Goal: Information Seeking & Learning: Learn about a topic

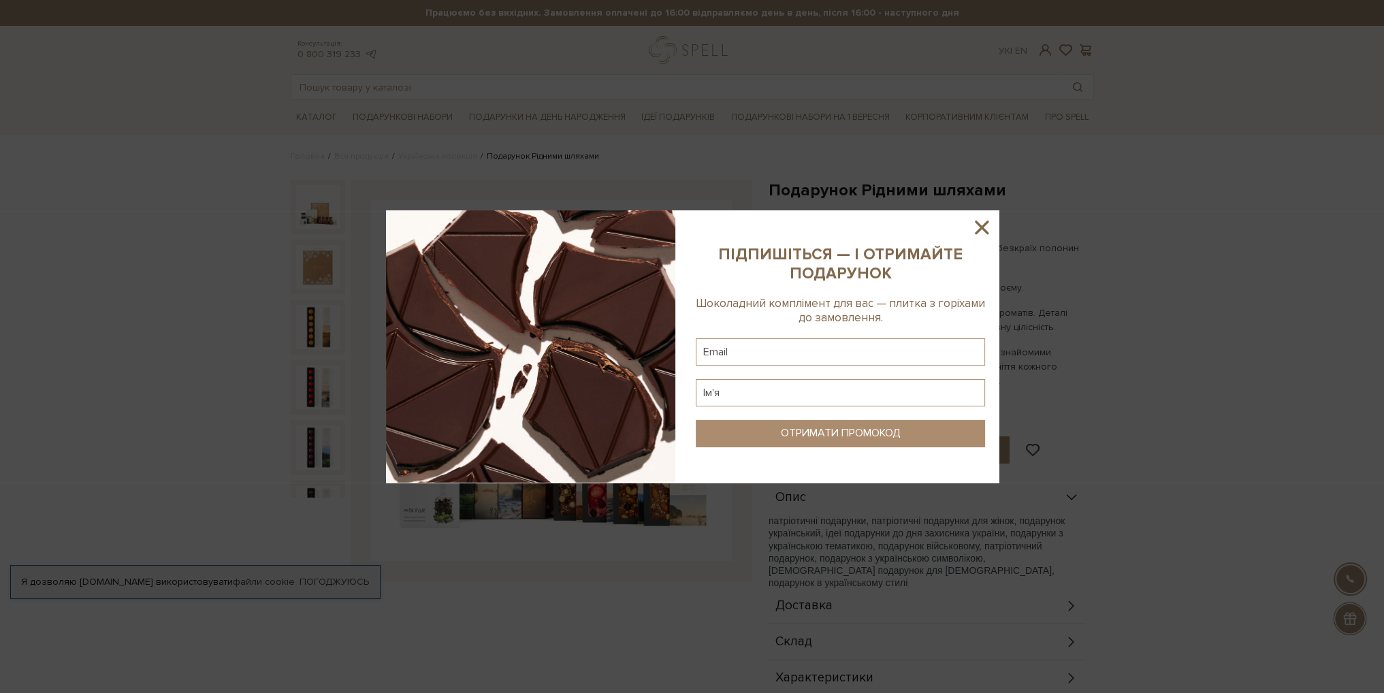
click at [612, 426] on img at bounding box center [530, 346] width 289 height 272
click at [980, 223] on icon at bounding box center [981, 227] width 23 height 23
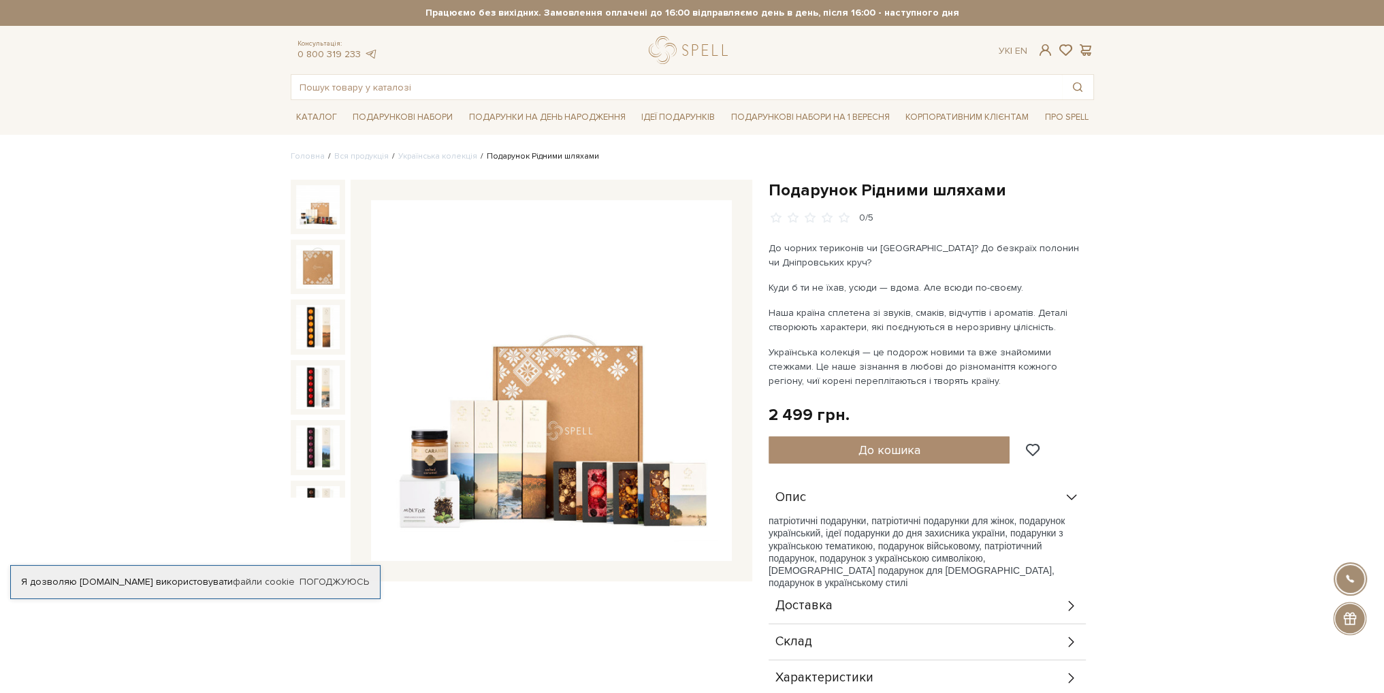
click at [637, 308] on img at bounding box center [551, 380] width 361 height 361
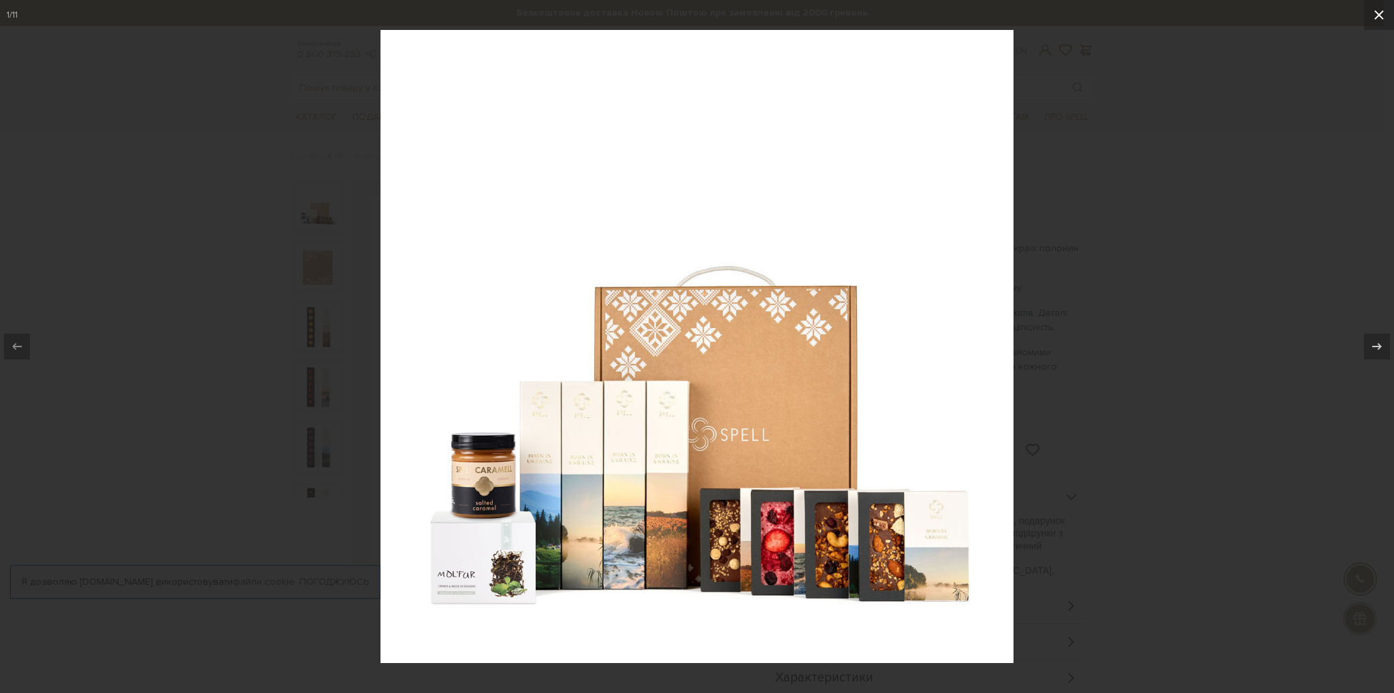
click at [1383, 18] on icon at bounding box center [1380, 15] width 10 height 10
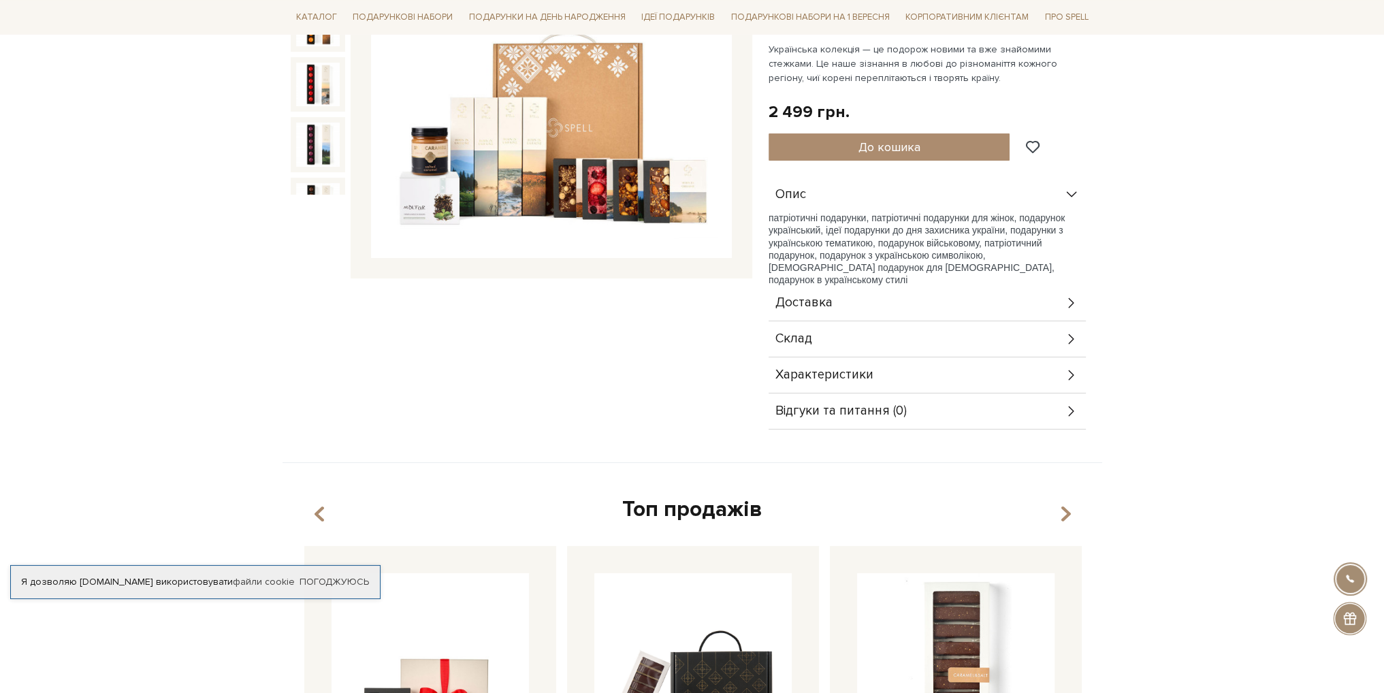
scroll to position [272, 0]
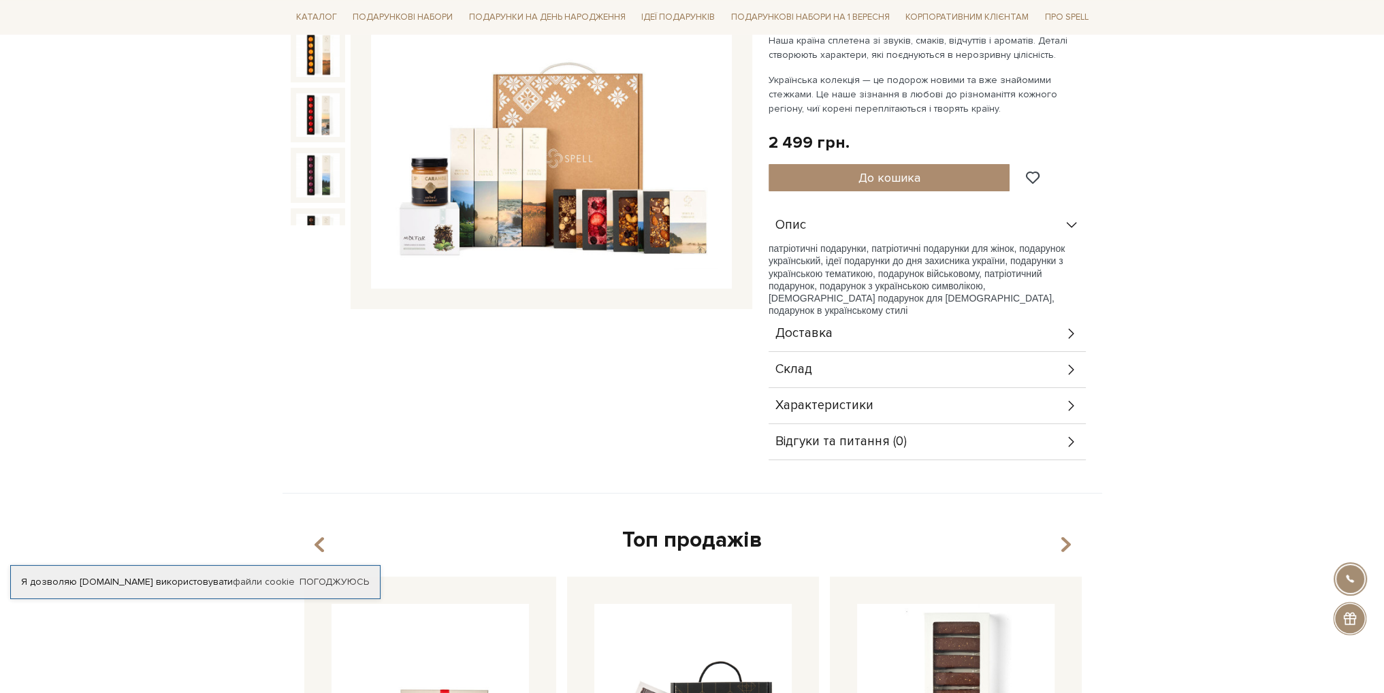
click at [1064, 409] on icon at bounding box center [1071, 405] width 15 height 15
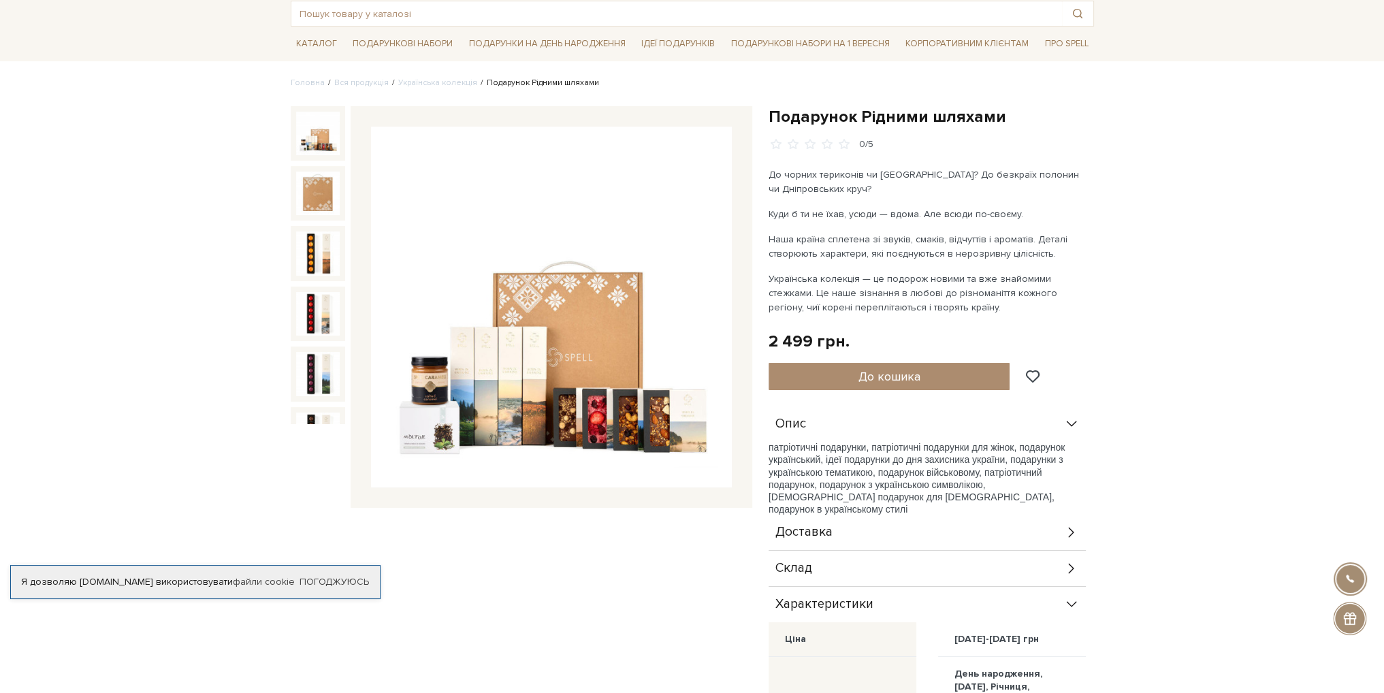
scroll to position [68, 0]
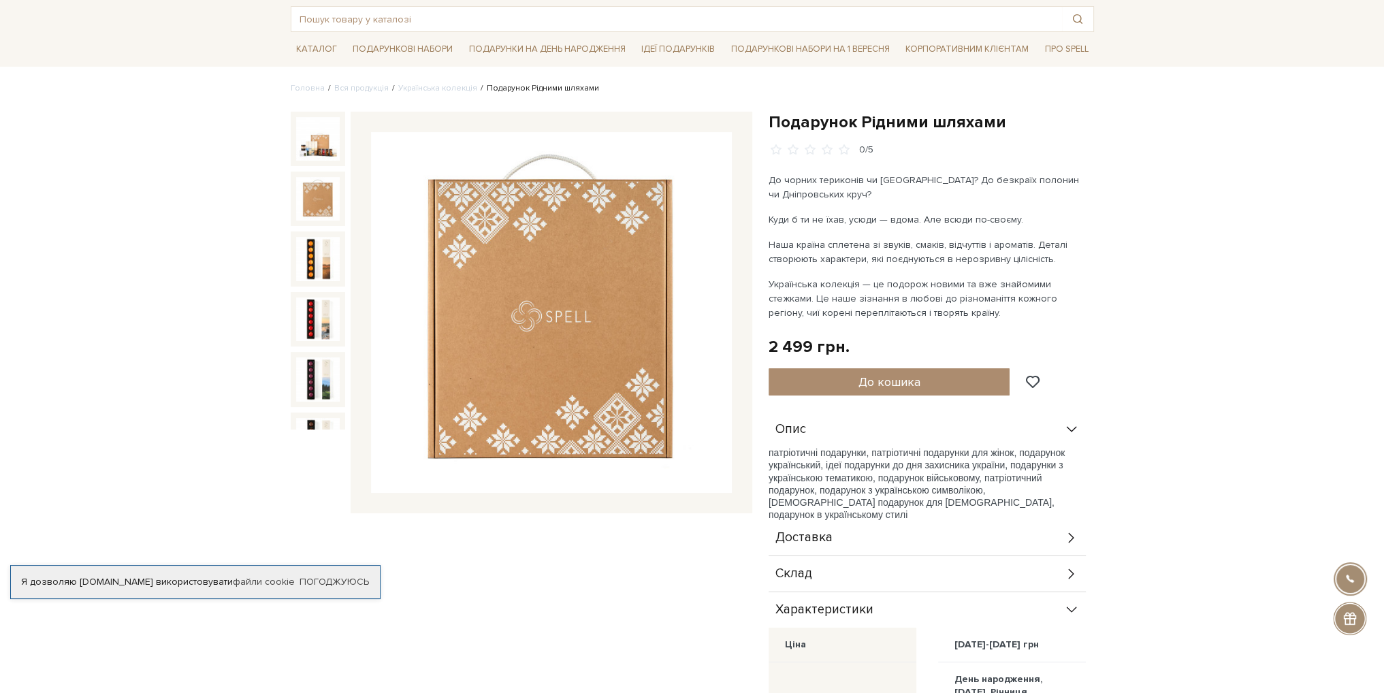
click at [317, 191] on img at bounding box center [318, 199] width 44 height 44
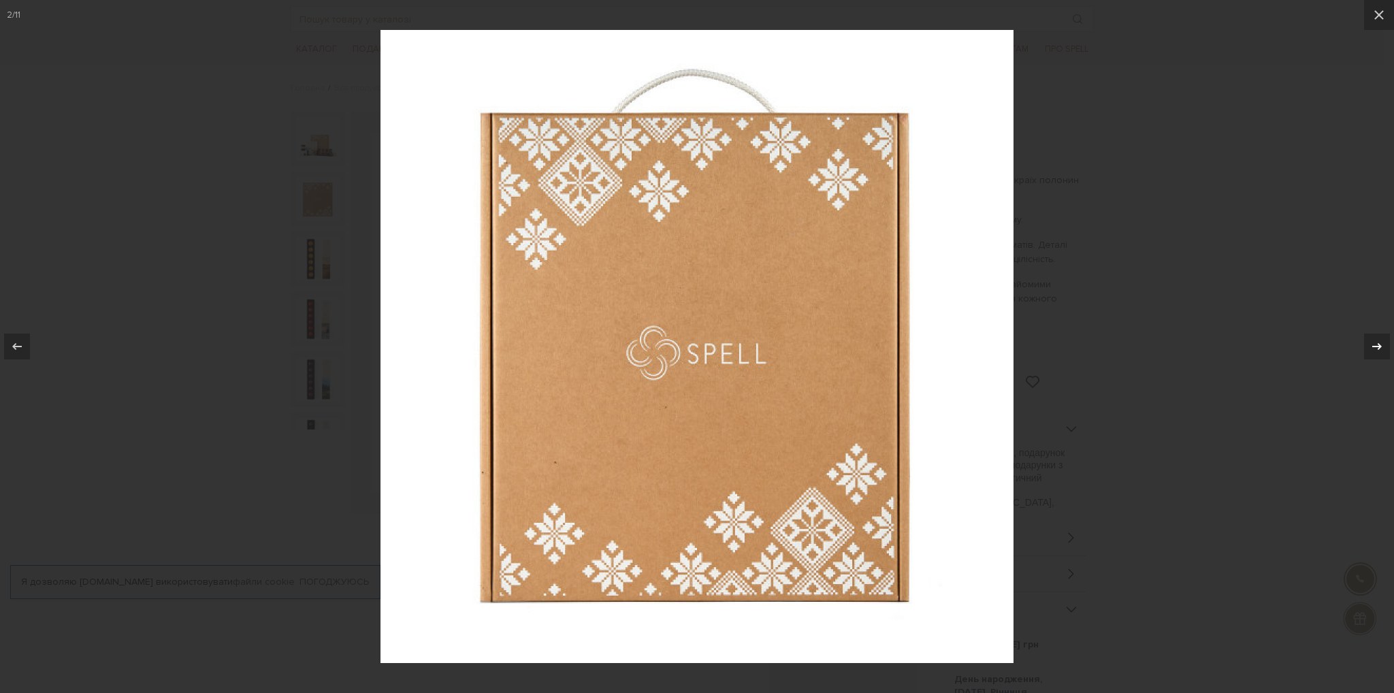
click at [1381, 343] on icon at bounding box center [1377, 346] width 16 height 16
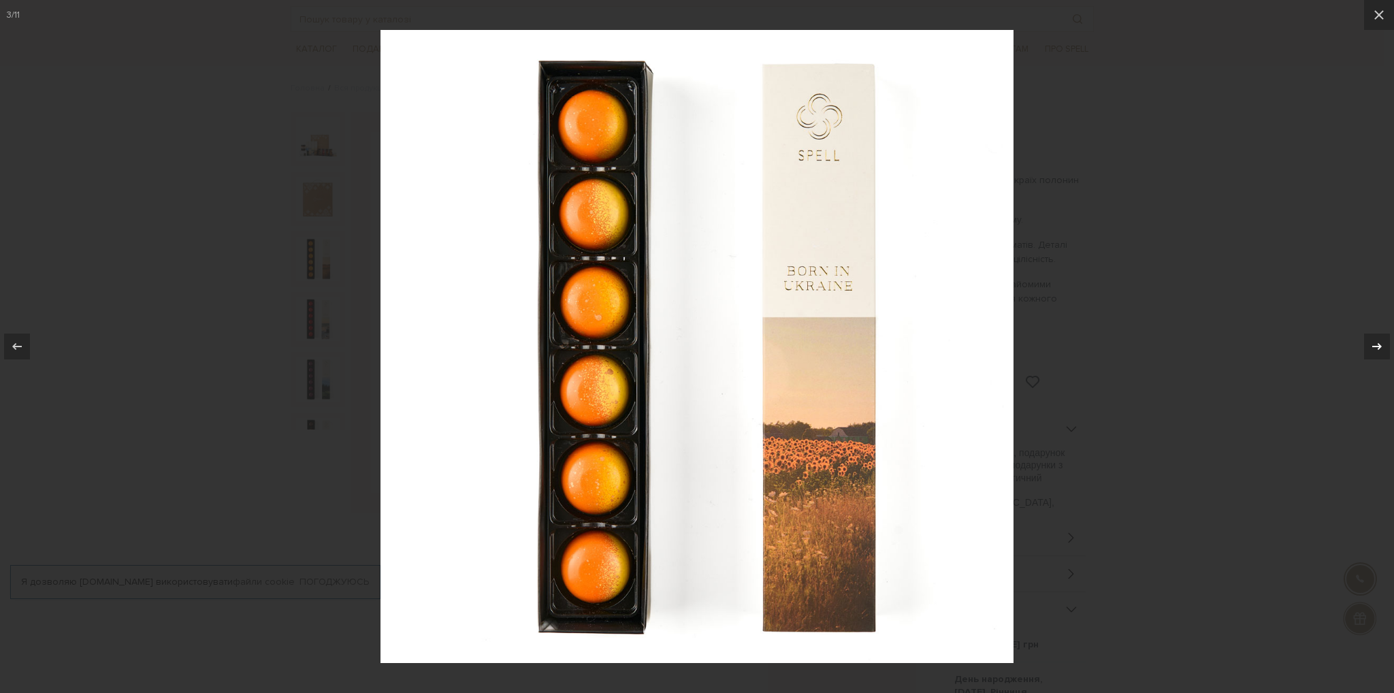
click at [1381, 347] on icon at bounding box center [1377, 346] width 16 height 16
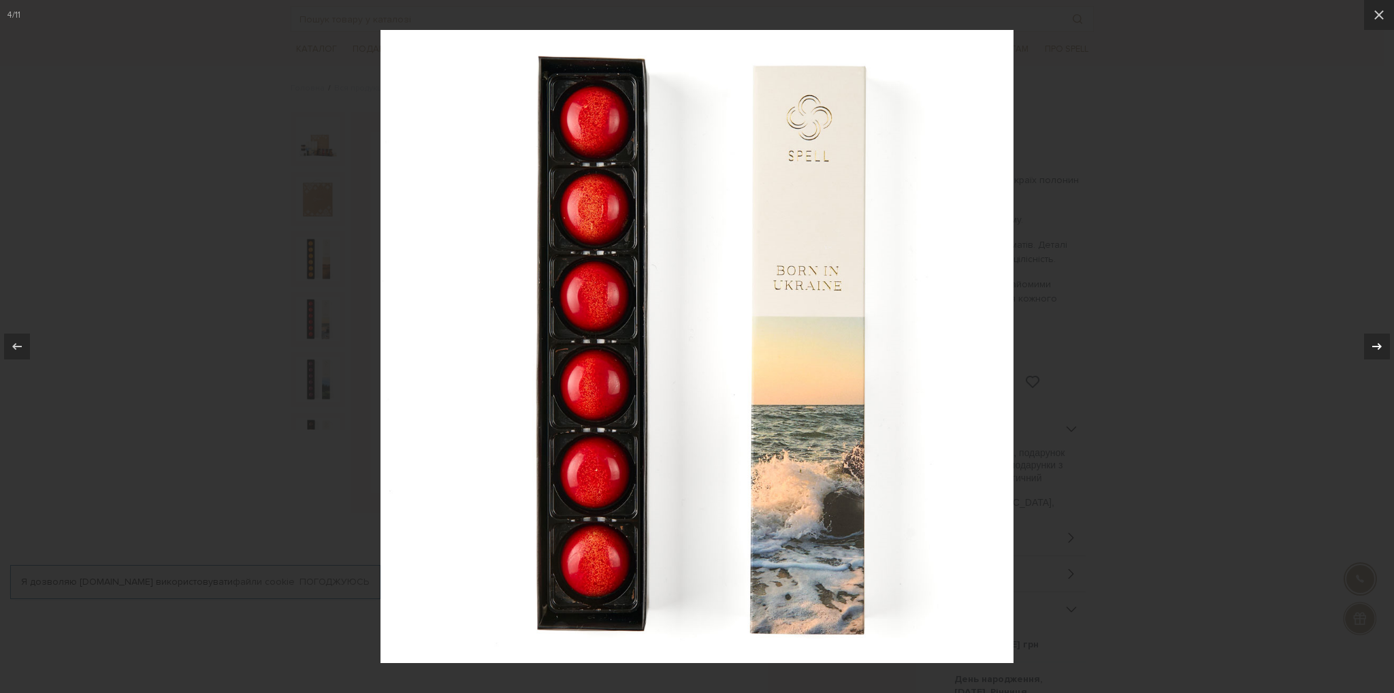
click at [1381, 347] on icon at bounding box center [1377, 346] width 16 height 16
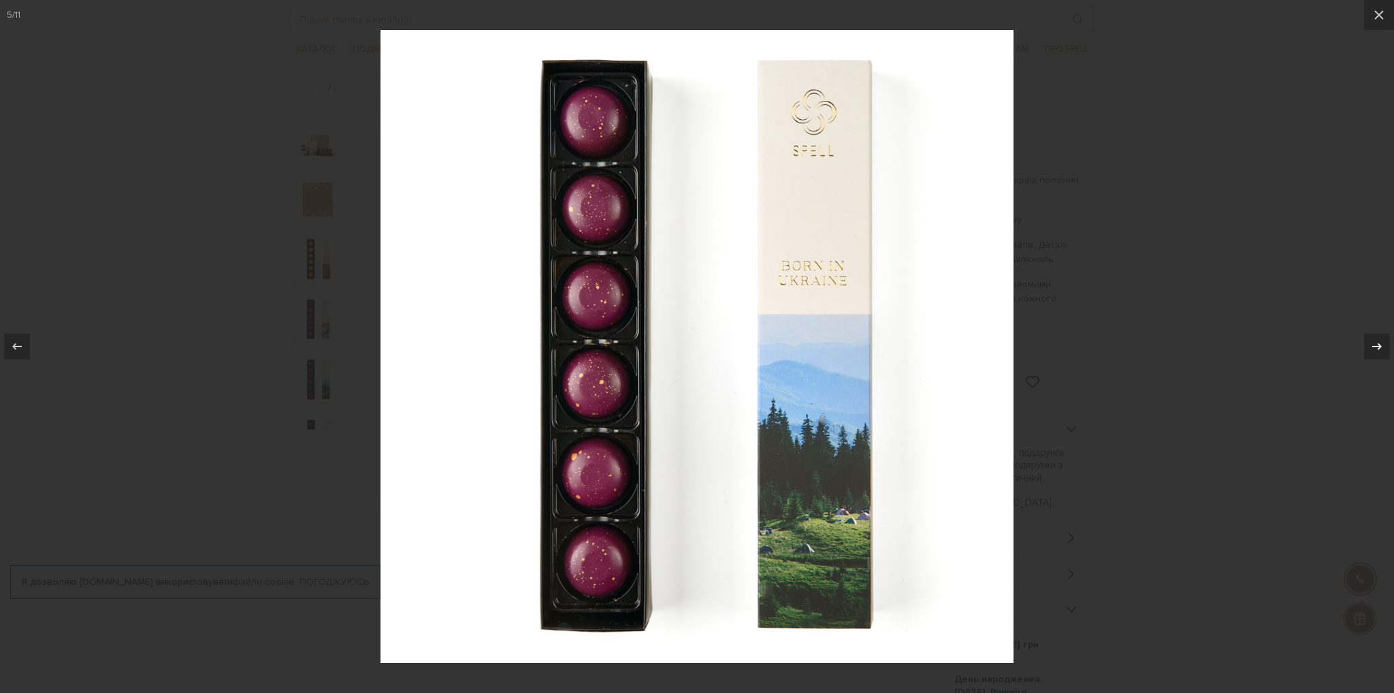
click at [1381, 347] on icon at bounding box center [1377, 346] width 16 height 16
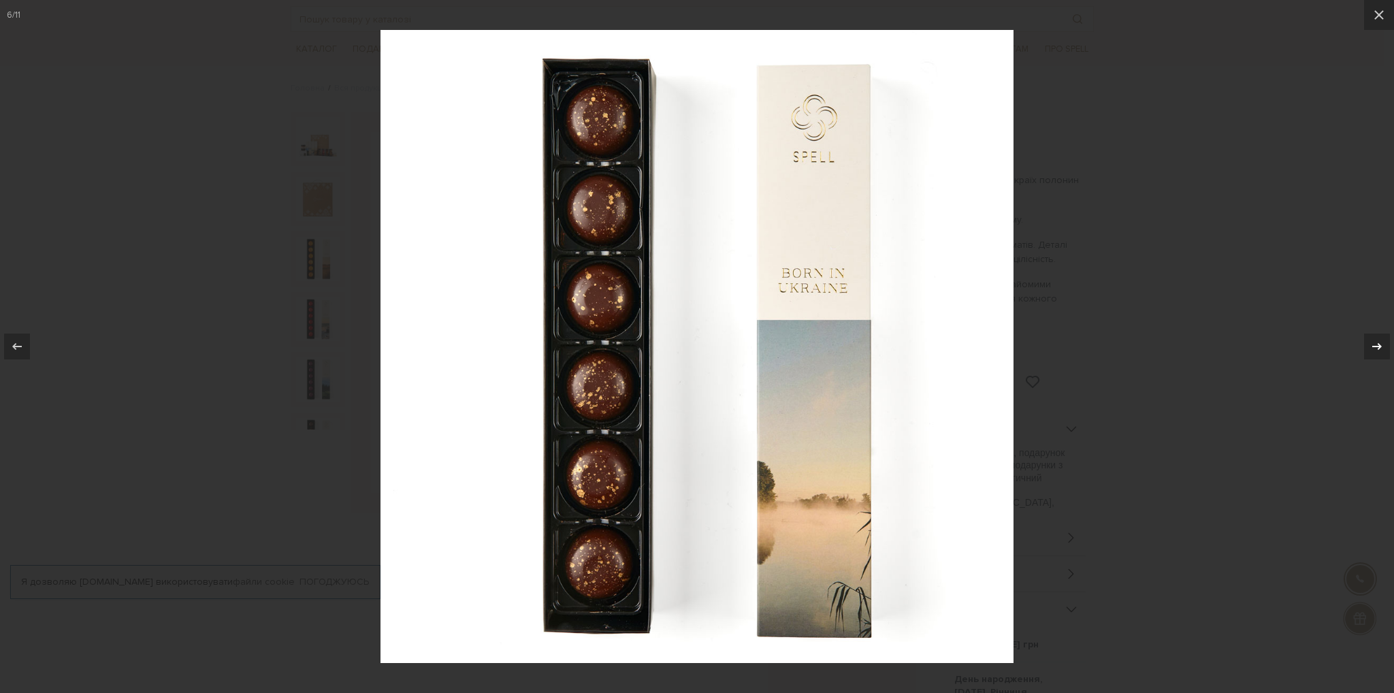
click at [1381, 347] on icon at bounding box center [1377, 346] width 16 height 16
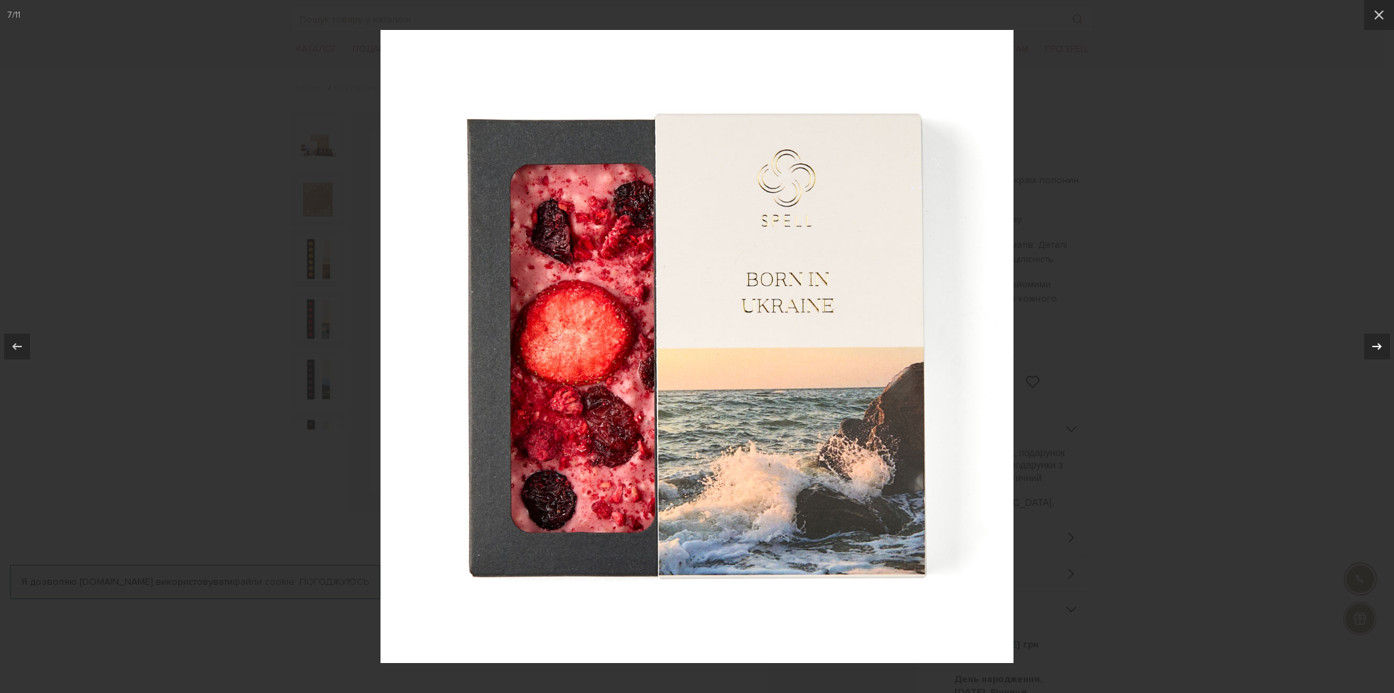
click at [1381, 347] on icon at bounding box center [1377, 346] width 16 height 16
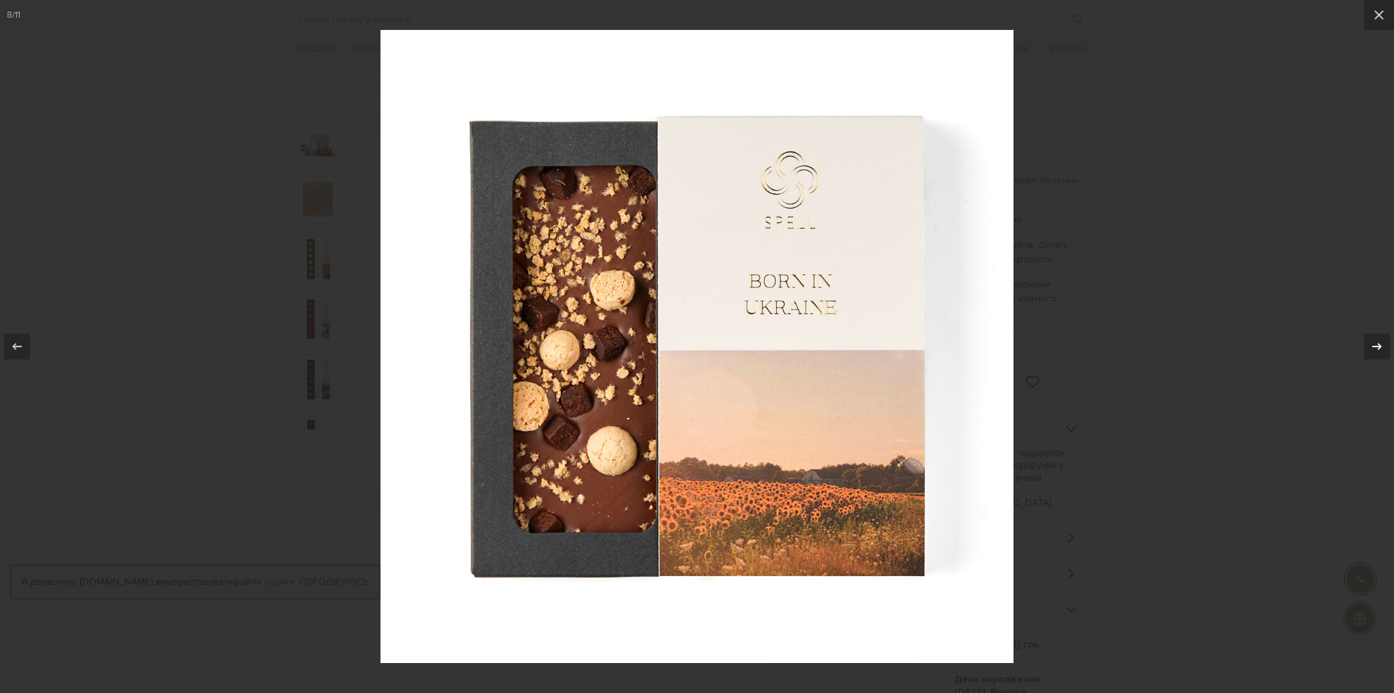
click at [1381, 347] on icon at bounding box center [1377, 346] width 16 height 16
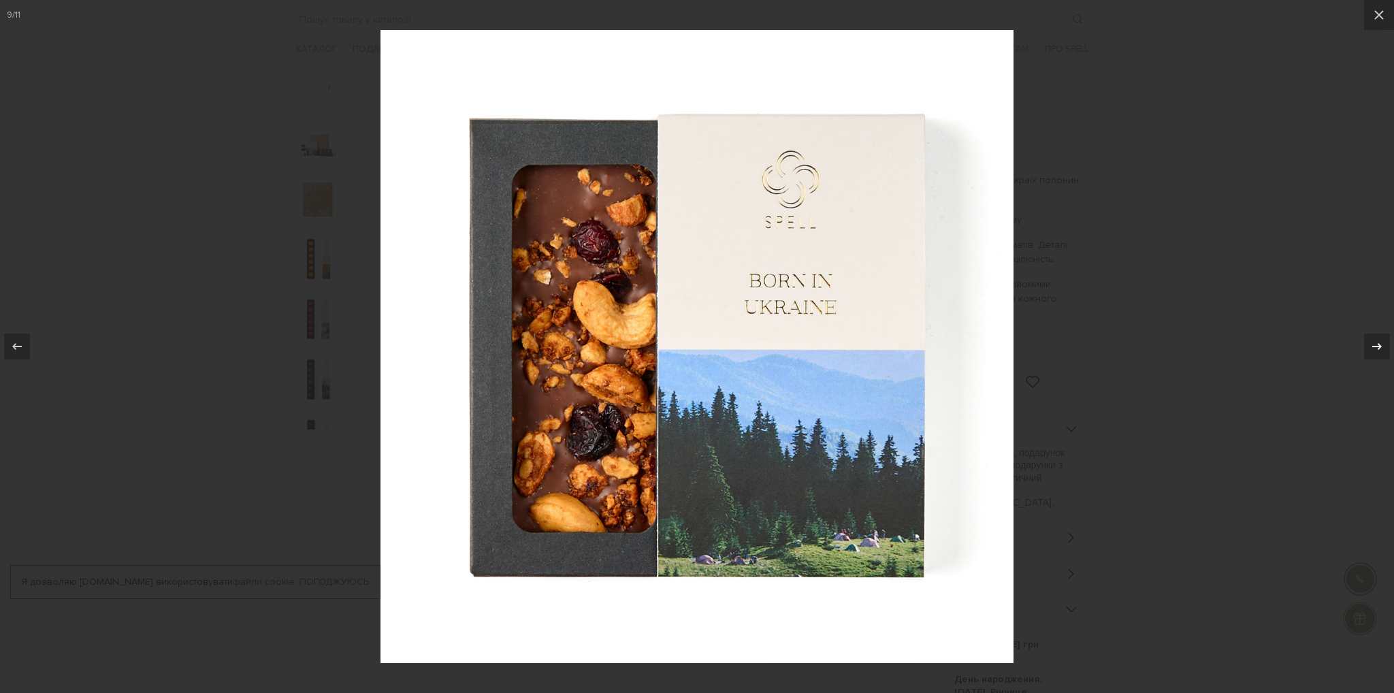
click at [1381, 347] on icon at bounding box center [1377, 346] width 16 height 16
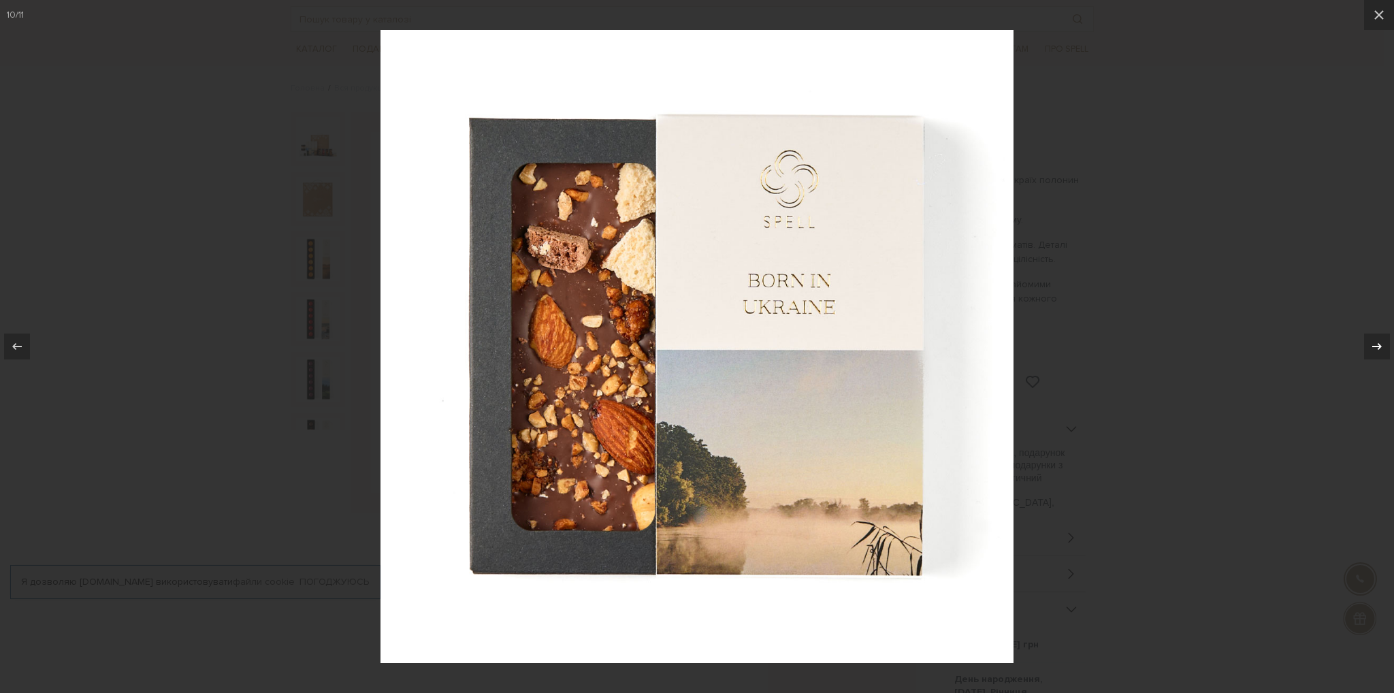
click at [1381, 347] on icon at bounding box center [1377, 346] width 16 height 16
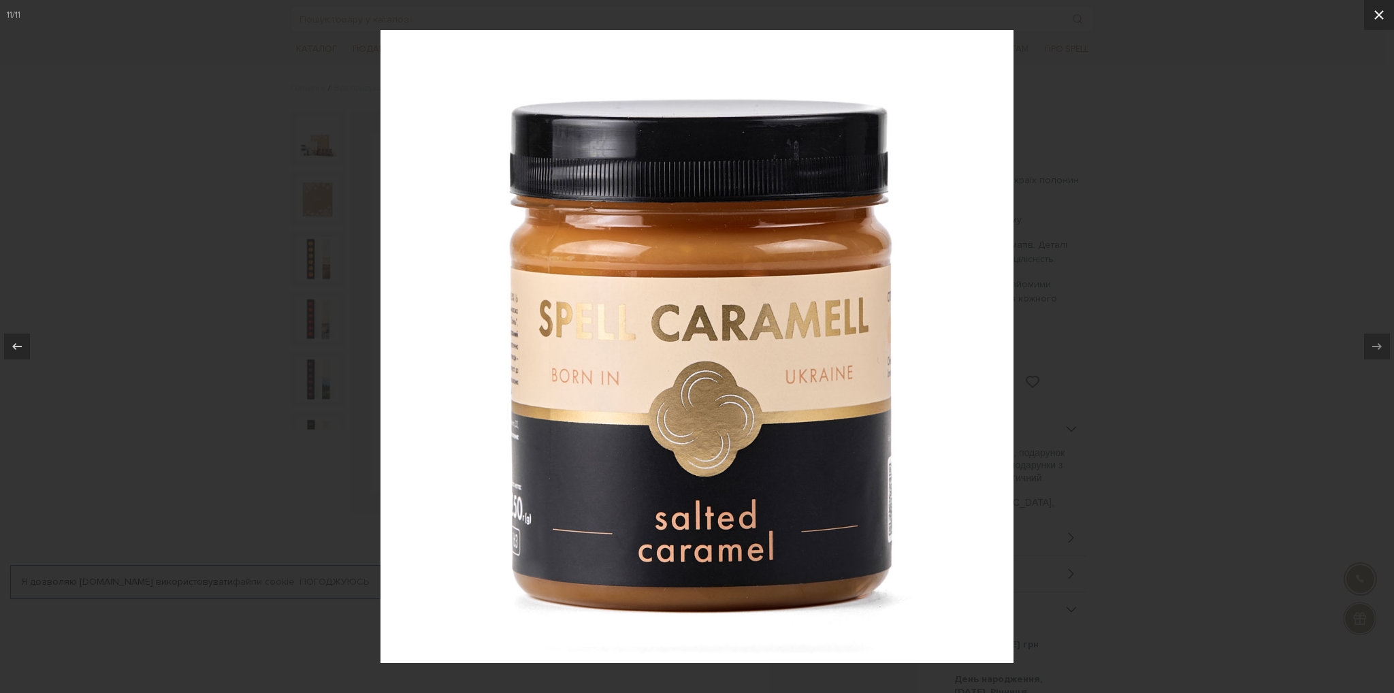
click at [1381, 3] on button at bounding box center [1379, 15] width 30 height 30
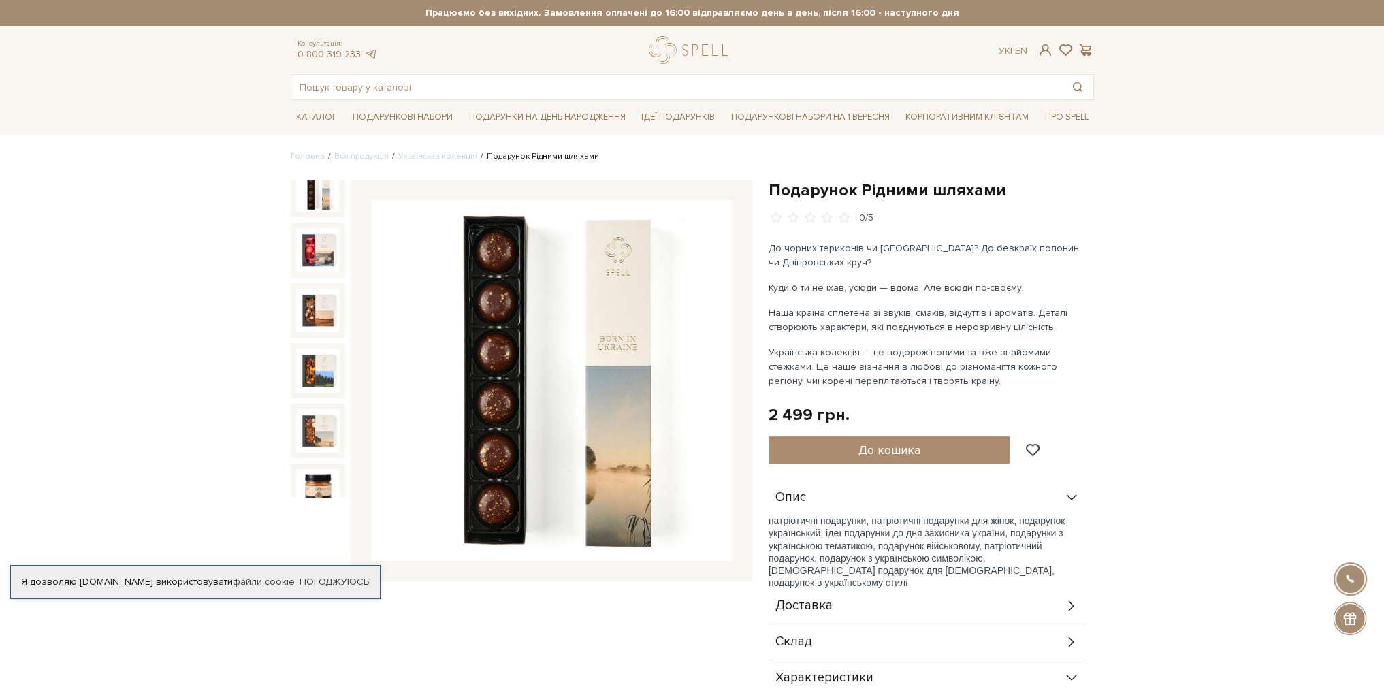
click at [329, 181] on img at bounding box center [318, 190] width 44 height 44
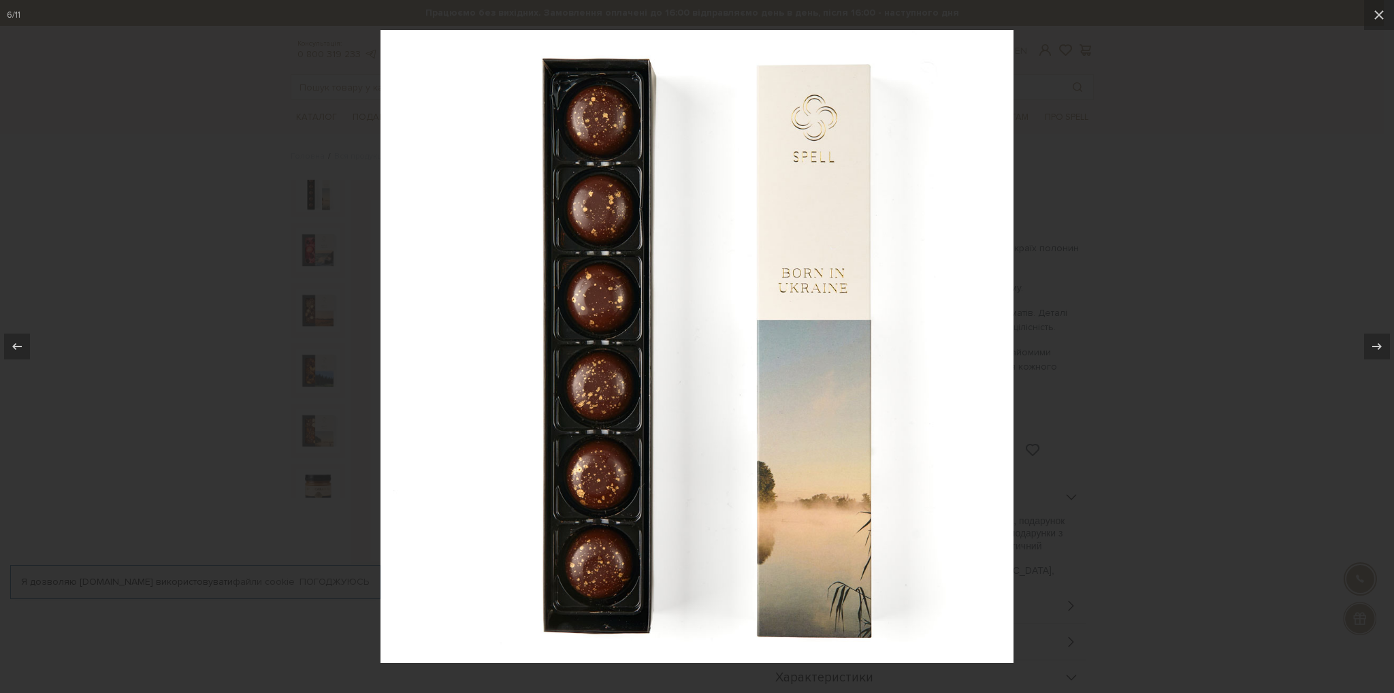
click at [1269, 162] on div at bounding box center [697, 346] width 1394 height 693
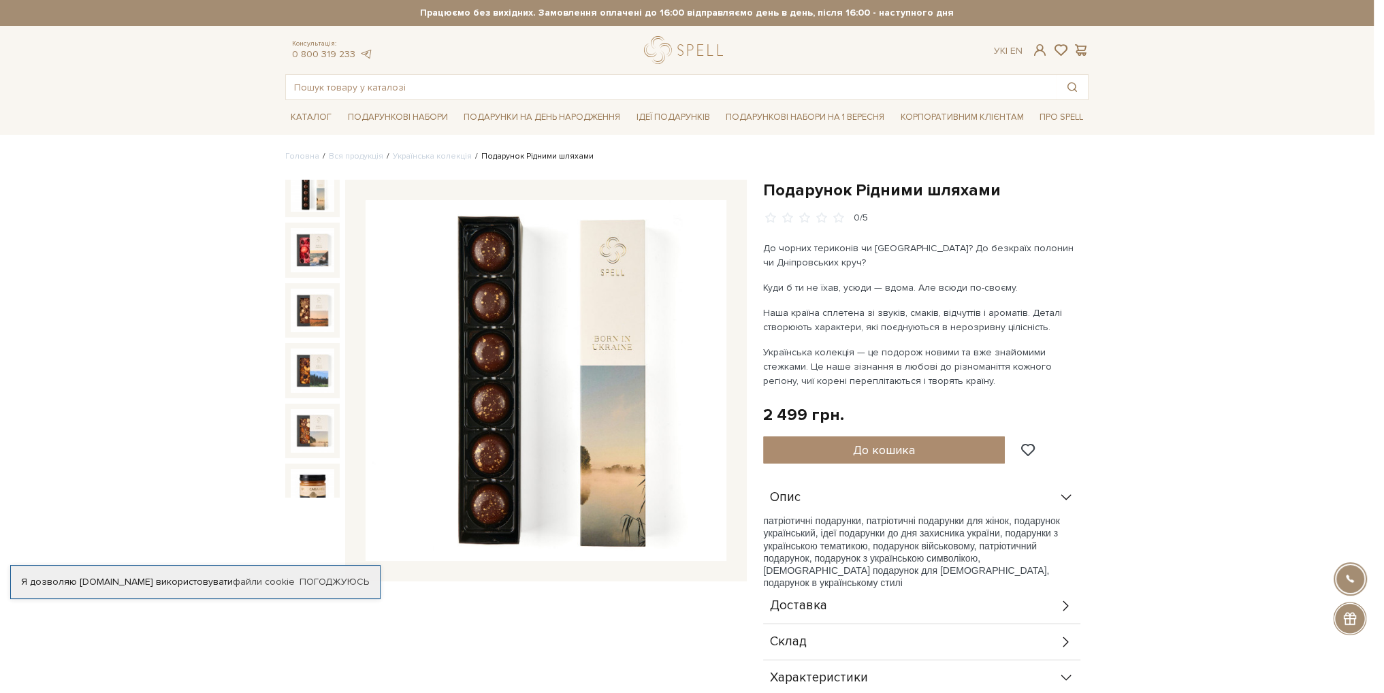
scroll to position [294, 0]
